Goal: Information Seeking & Learning: Learn about a topic

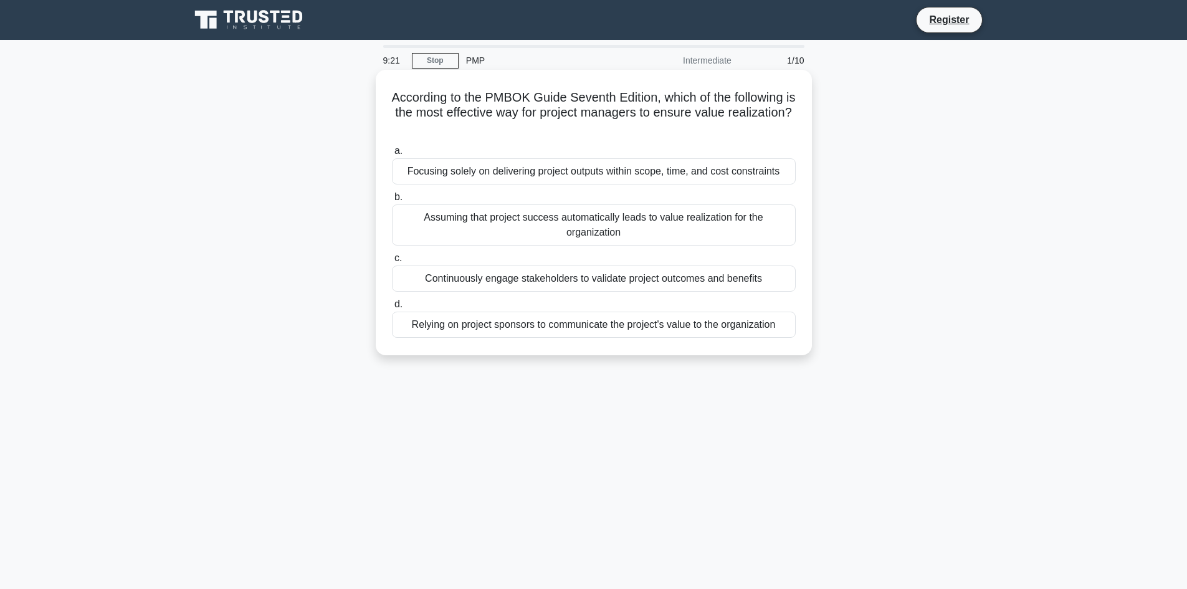
click at [563, 172] on div "Focusing solely on delivering project outputs within scope, time, and cost cons…" at bounding box center [594, 171] width 404 height 26
click at [392, 155] on input "a. Focusing solely on delivering project outputs within scope, time, and cost c…" at bounding box center [392, 151] width 0 height 8
